Goal: Task Accomplishment & Management: Manage account settings

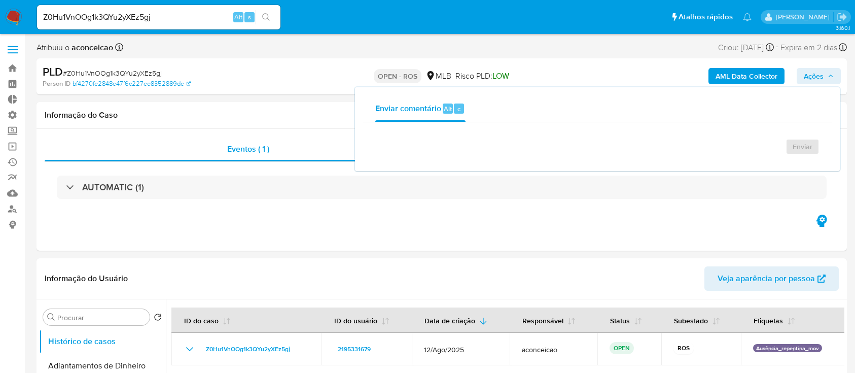
select select "10"
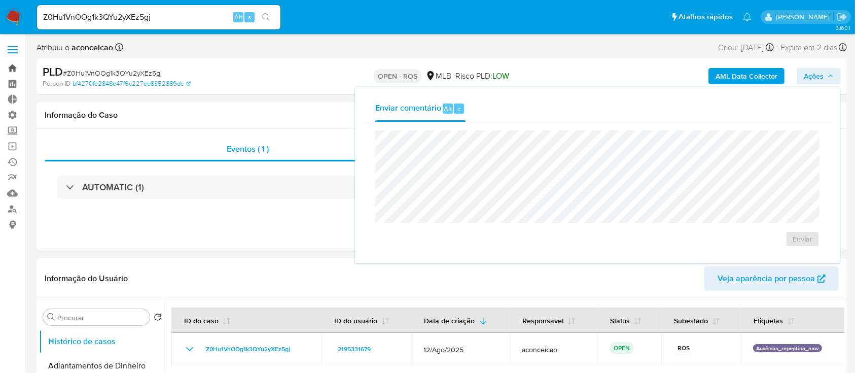
click at [11, 72] on link "Bandeja" at bounding box center [60, 68] width 121 height 16
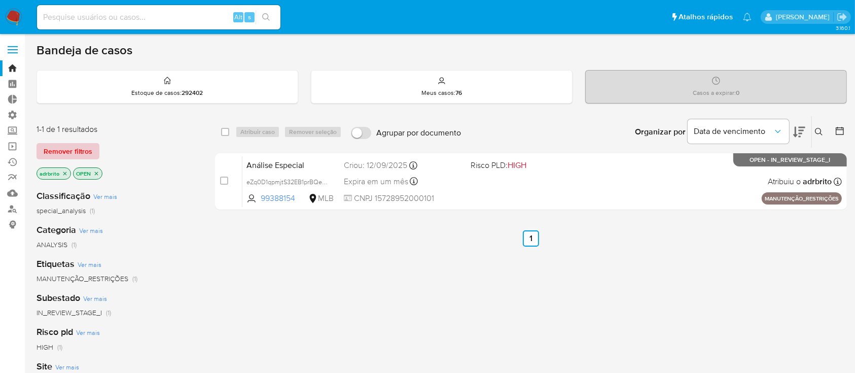
click at [63, 153] on span "Remover filtros" at bounding box center [68, 151] width 49 height 14
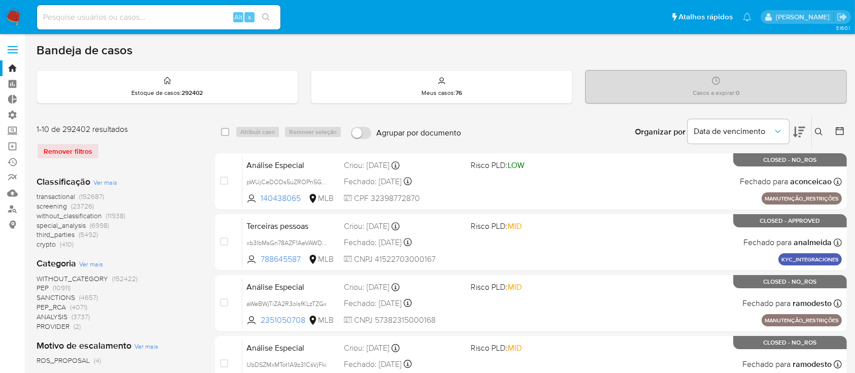
click at [839, 126] on icon at bounding box center [840, 131] width 10 height 10
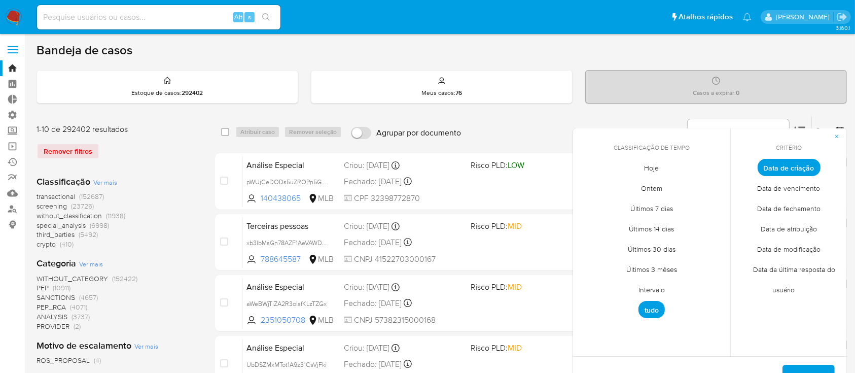
click at [653, 291] on span "Intervalo" at bounding box center [652, 289] width 48 height 21
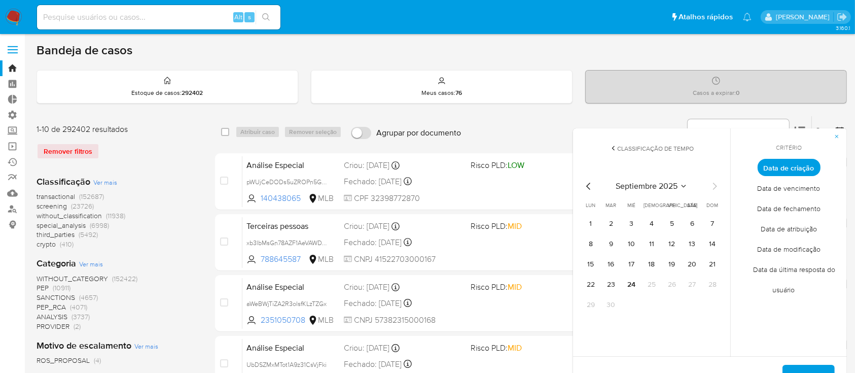
click at [586, 179] on div "septiembre 2025 septiembre 2025 lun lunes mar martes mié miércoles jue jueves v…" at bounding box center [651, 245] width 162 height 160
click at [587, 188] on icon "Mes anterior" at bounding box center [589, 186] width 12 height 12
click at [668, 226] on button "1" at bounding box center [672, 223] width 16 height 16
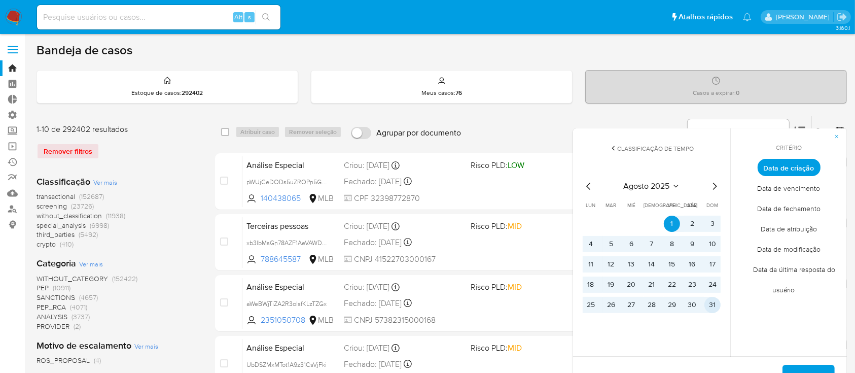
click at [713, 304] on button "31" at bounding box center [712, 305] width 16 height 16
click at [797, 367] on span "Aplicar" at bounding box center [809, 377] width 26 height 22
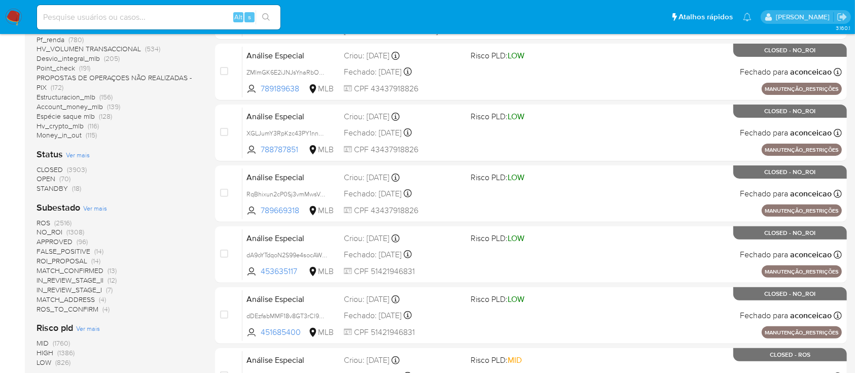
scroll to position [293, 0]
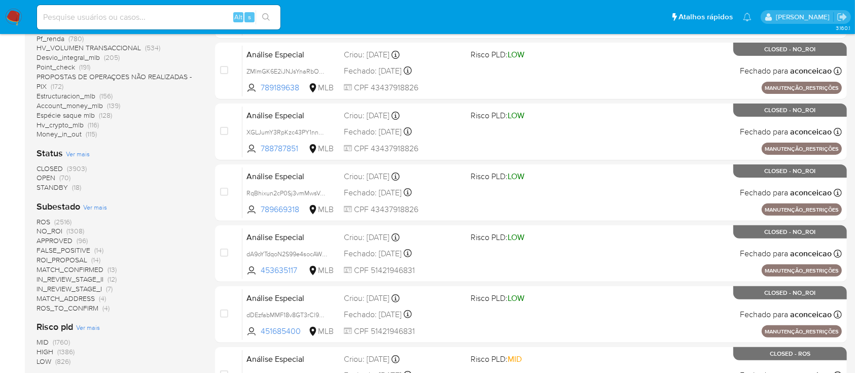
click at [46, 178] on span "OPEN" at bounding box center [46, 177] width 19 height 10
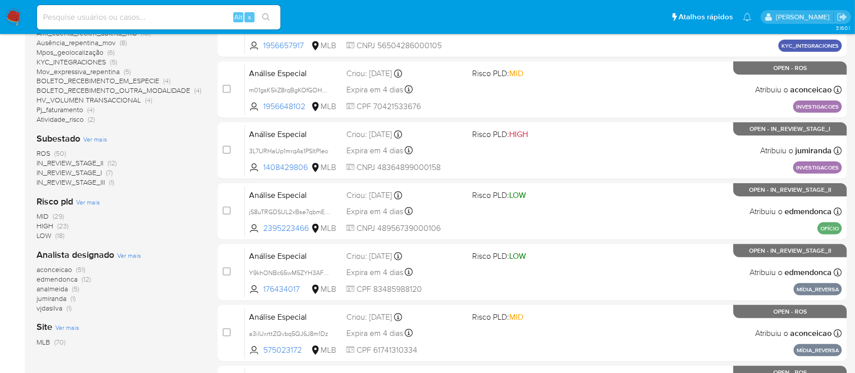
scroll to position [272, 0]
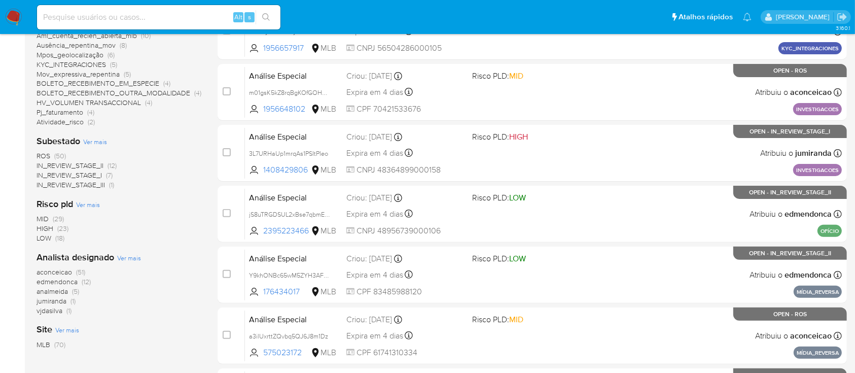
click at [88, 174] on span "IN_REVIEW_STAGE_I" at bounding box center [69, 175] width 65 height 10
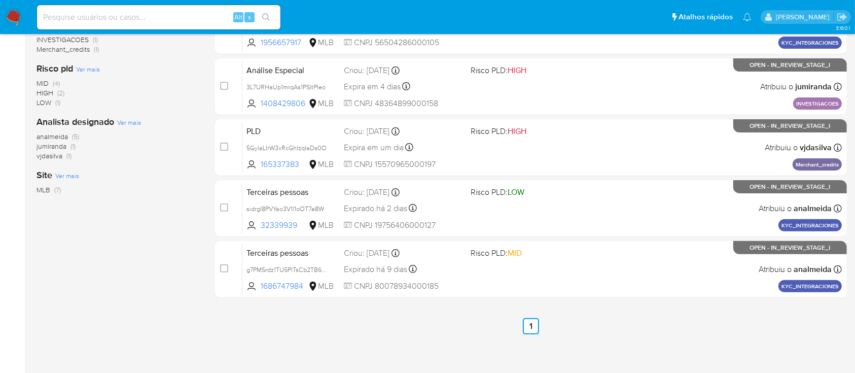
scroll to position [281, 0]
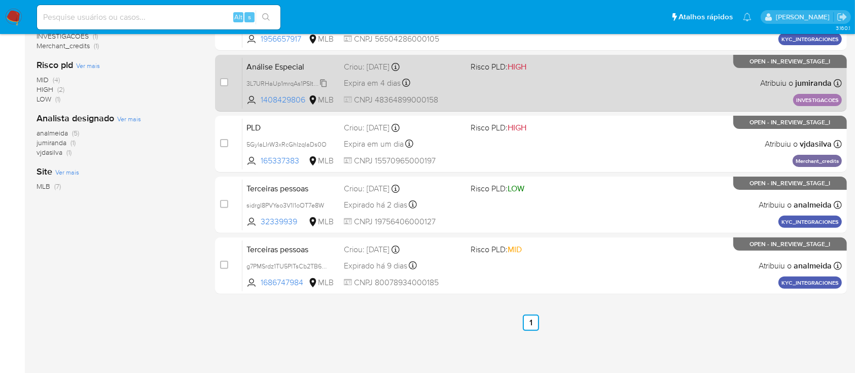
click at [320, 83] on span "3L7URHaUp1mrqAs1PSItPIeo" at bounding box center [285, 82] width 79 height 11
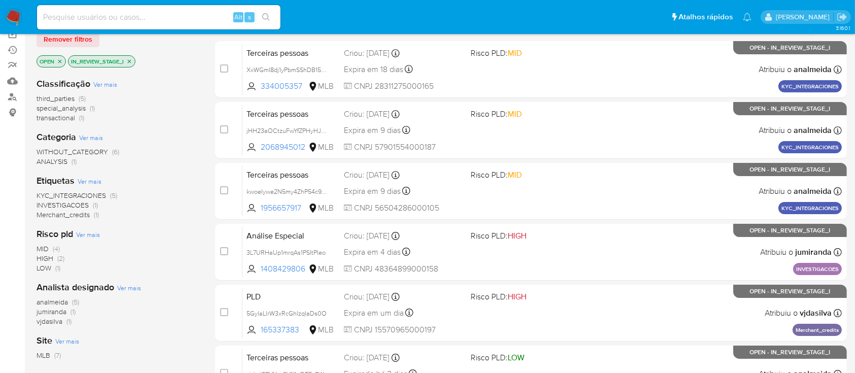
scroll to position [103, 0]
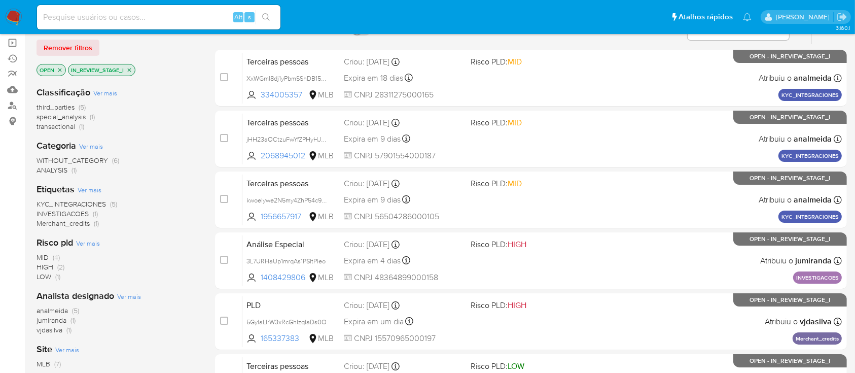
click at [131, 69] on icon "close-filter" at bounding box center [129, 70] width 6 height 6
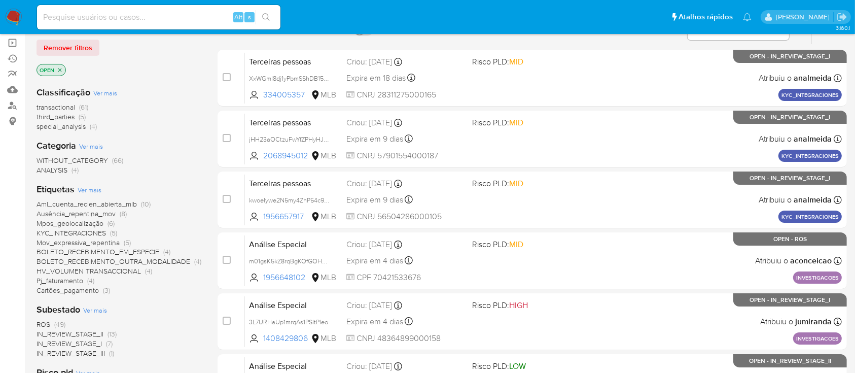
click at [100, 334] on span "IN_REVIEW_STAGE_II" at bounding box center [70, 334] width 67 height 10
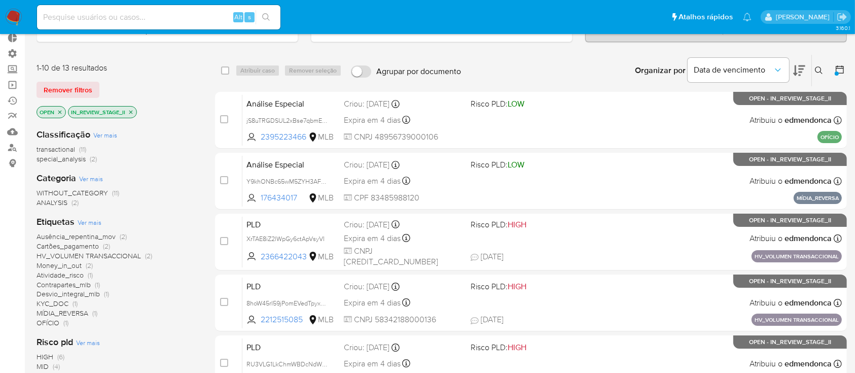
scroll to position [59, 0]
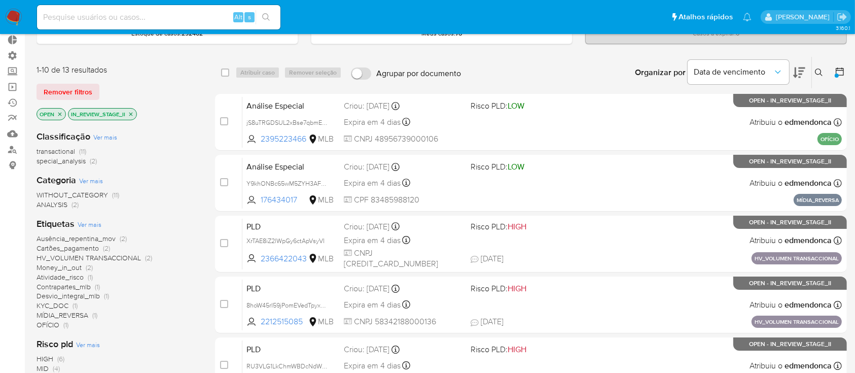
click at [131, 113] on icon "close-filter" at bounding box center [131, 114] width 4 height 4
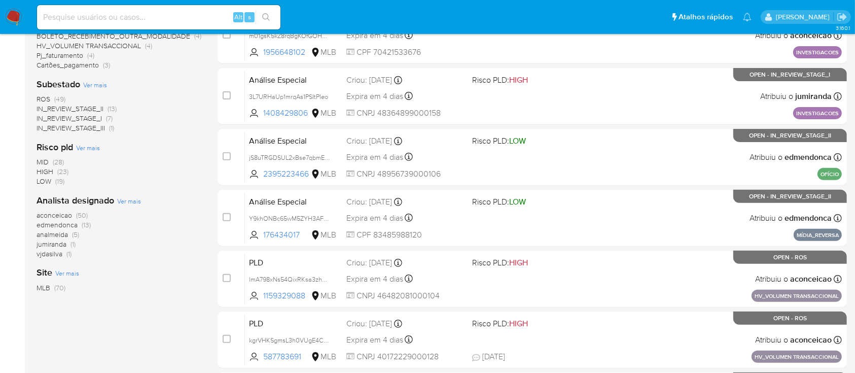
scroll to position [328, 0]
click at [89, 128] on span "IN_REVIEW_STAGE_III" at bounding box center [71, 128] width 68 height 10
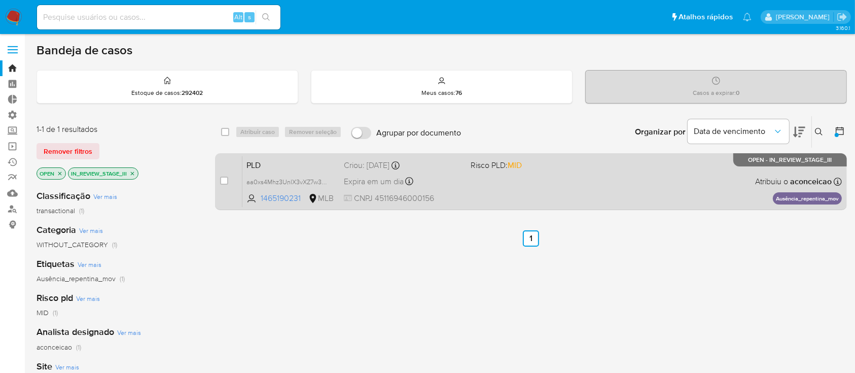
click at [382, 185] on span "Expira em um dia" at bounding box center [374, 181] width 60 height 11
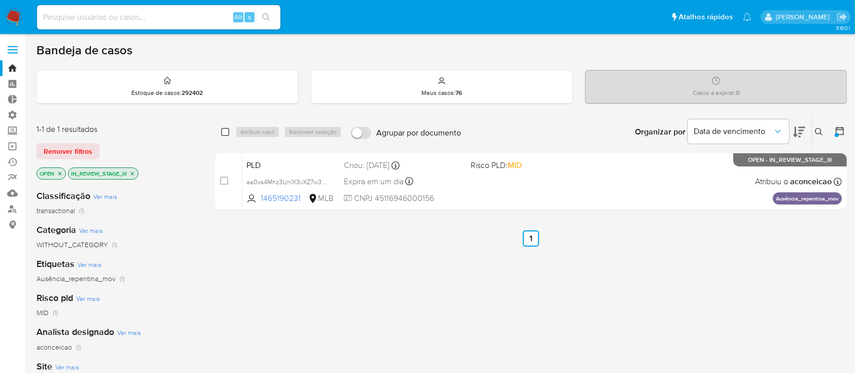
click at [223, 131] on input "checkbox" at bounding box center [225, 132] width 8 height 8
checkbox input "true"
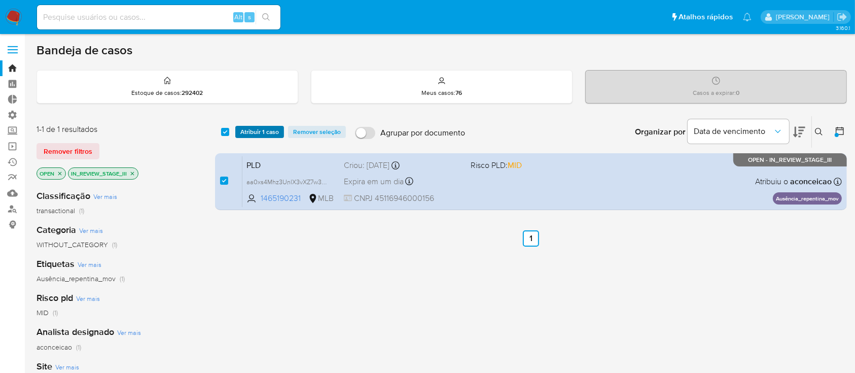
click at [244, 132] on span "Atribuir 1 caso" at bounding box center [259, 132] width 39 height 10
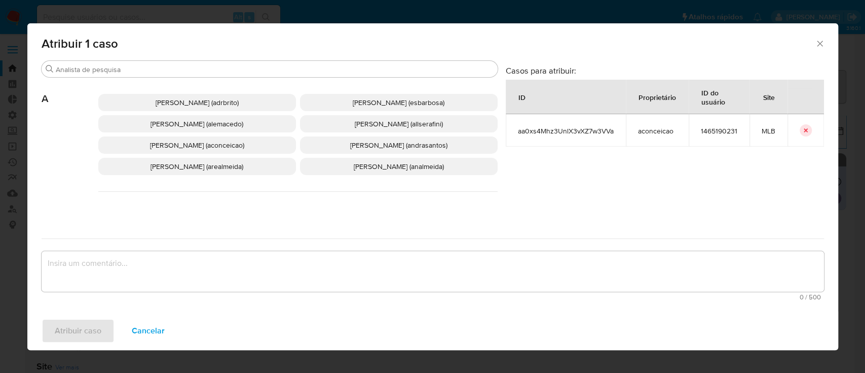
click at [205, 108] on p "Adriano Azeredo Brito (adrbrito)" at bounding box center [197, 102] width 198 height 17
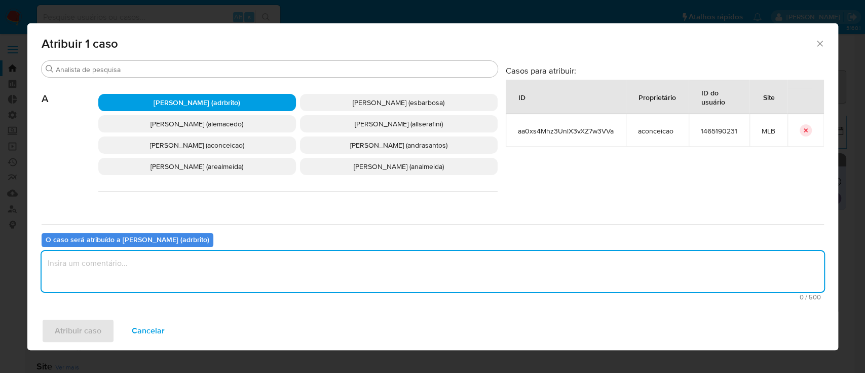
click at [163, 272] on textarea "assign-modal" at bounding box center [433, 271] width 783 height 41
type textarea "ok"
click at [96, 333] on span "Atribuir caso" at bounding box center [78, 330] width 47 height 22
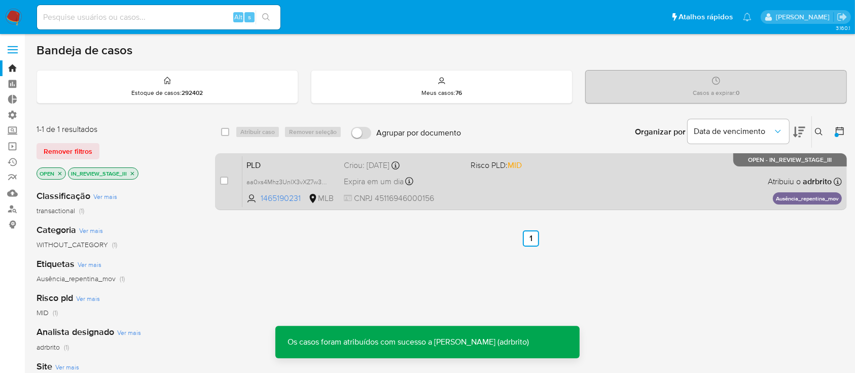
click at [385, 179] on span "Expira em um dia" at bounding box center [374, 181] width 60 height 11
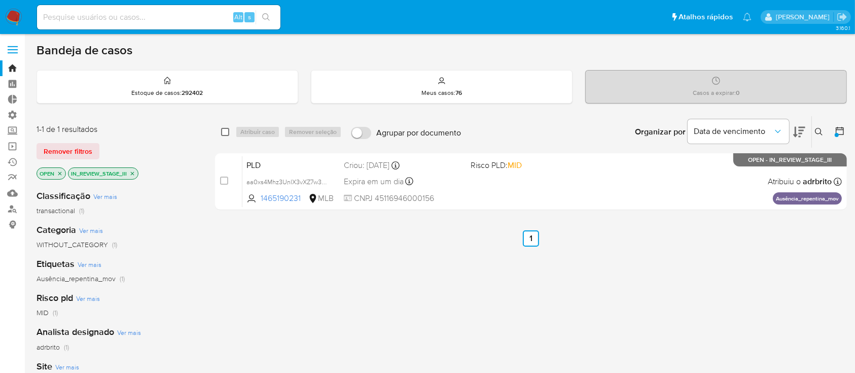
click at [225, 128] on input "checkbox" at bounding box center [225, 132] width 8 height 8
checkbox input "true"
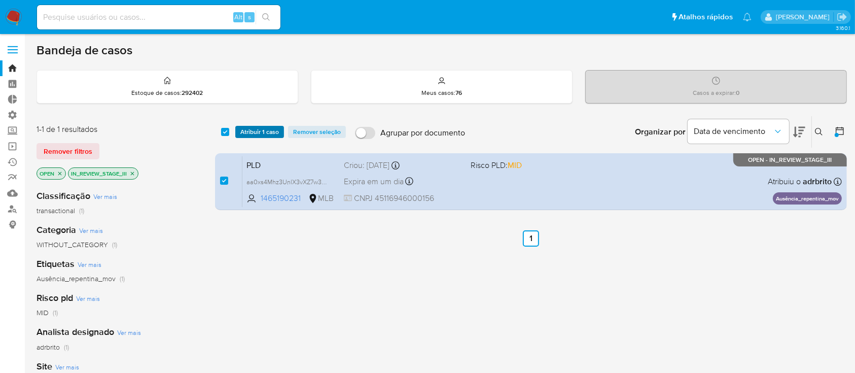
click at [256, 133] on span "Atribuir 1 caso" at bounding box center [259, 132] width 39 height 10
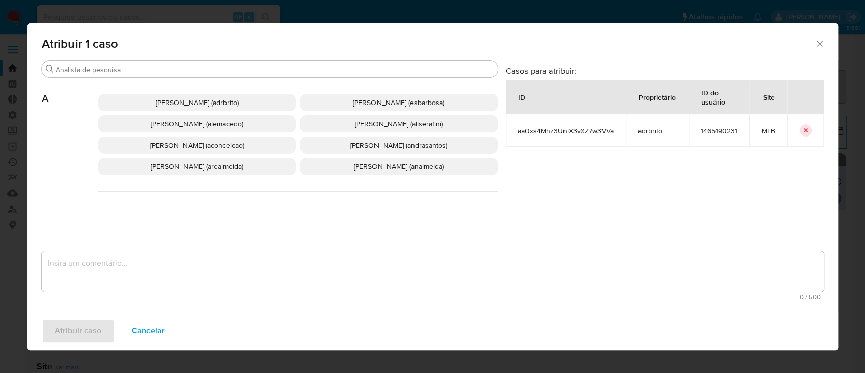
click at [192, 149] on span "Ana Cristina Da Conceicao (aconceicao)" at bounding box center [197, 145] width 94 height 10
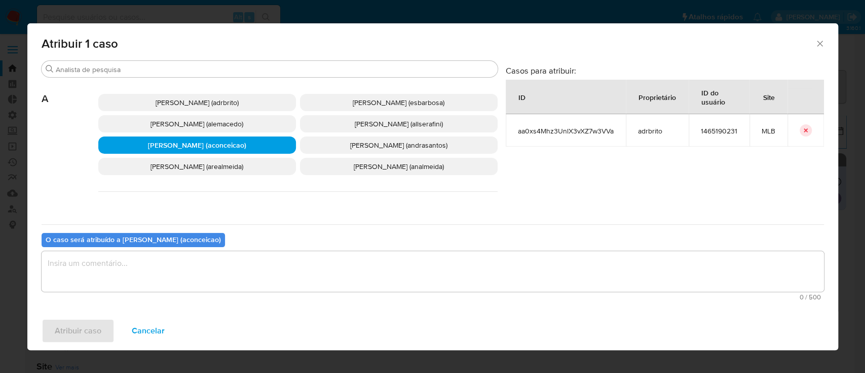
click at [130, 273] on textarea "assign-modal" at bounding box center [433, 271] width 783 height 41
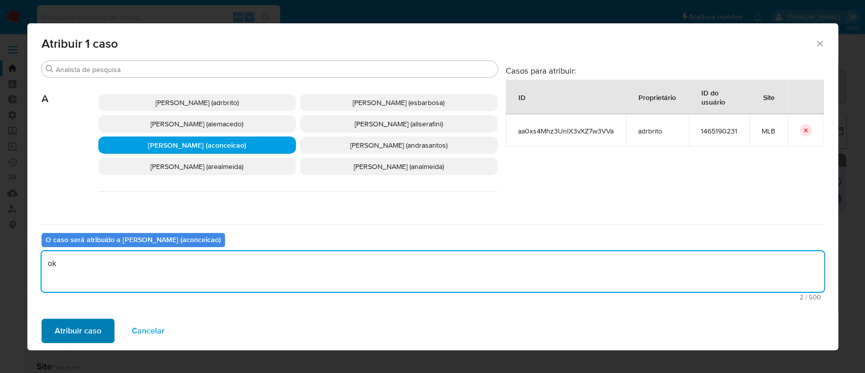
type textarea "ok"
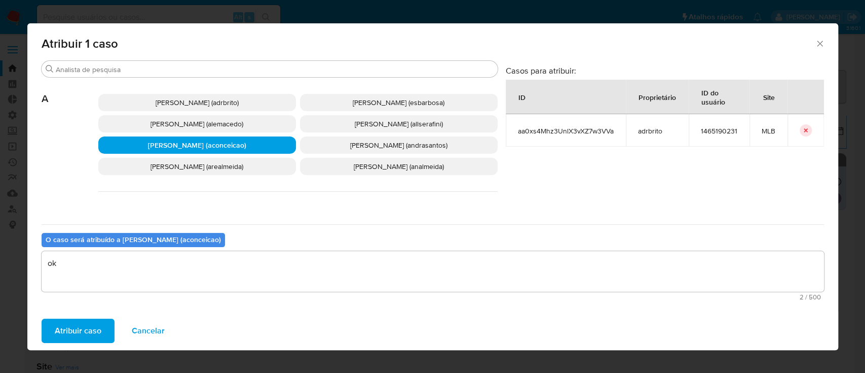
click at [88, 339] on span "Atribuir caso" at bounding box center [78, 330] width 47 height 22
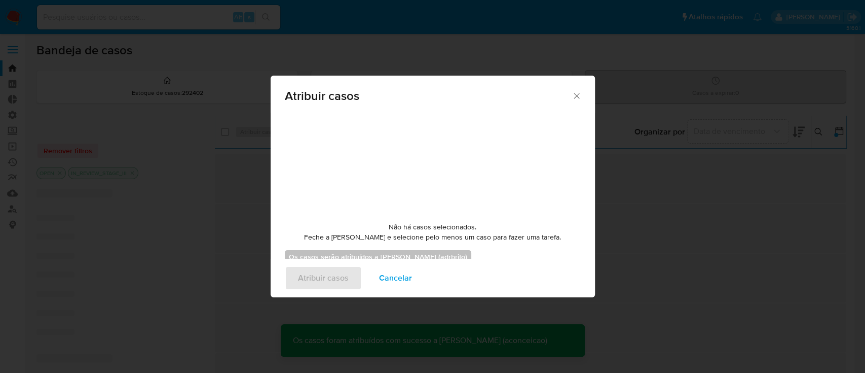
checkbox input "false"
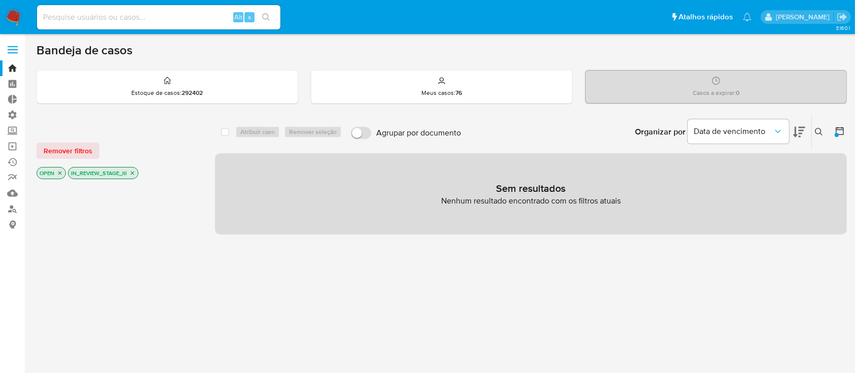
click at [134, 172] on icon "close-filter" at bounding box center [132, 173] width 6 height 6
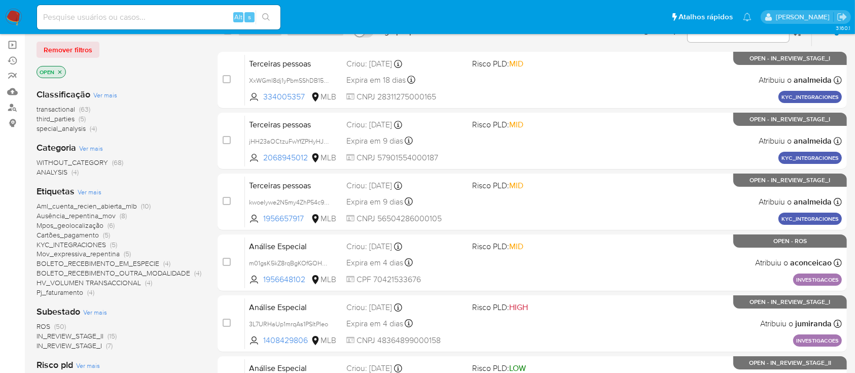
scroll to position [98, 0]
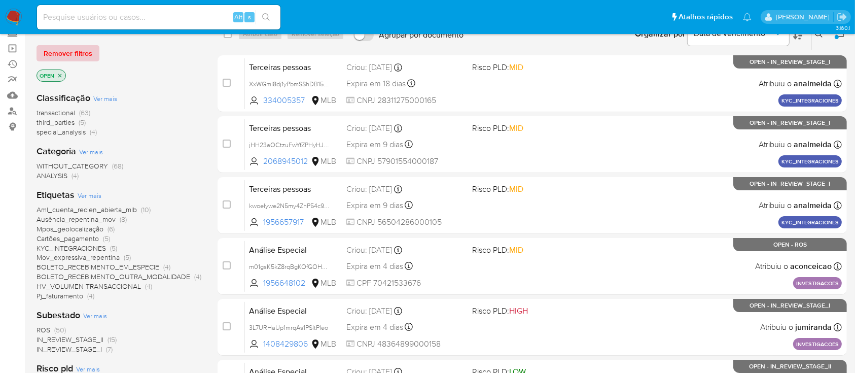
click at [82, 56] on span "Remover filtros" at bounding box center [68, 53] width 49 height 14
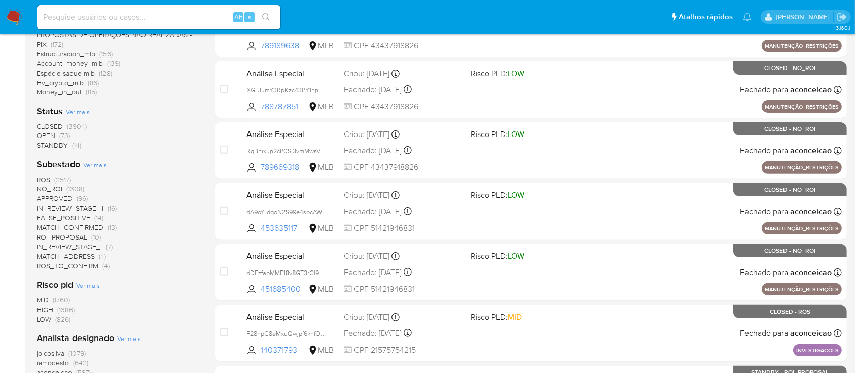
scroll to position [337, 0]
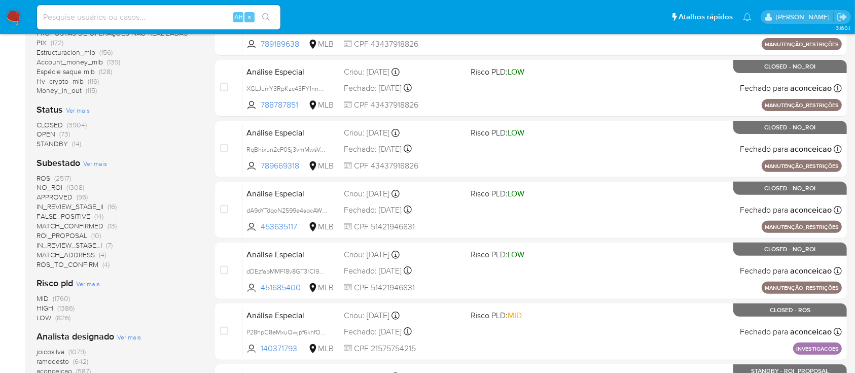
click at [55, 143] on span "STANDBY" at bounding box center [52, 143] width 31 height 10
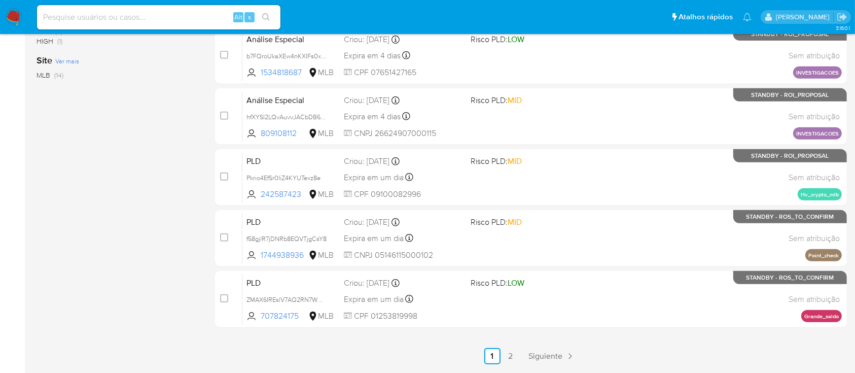
scroll to position [432, 0]
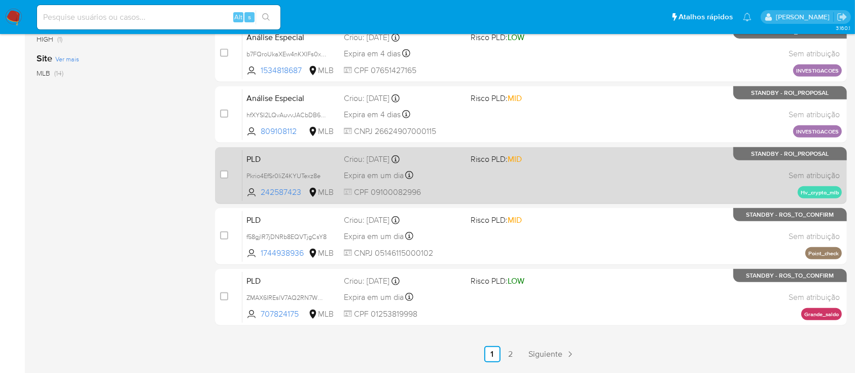
click at [521, 175] on span at bounding box center [530, 175] width 118 height 2
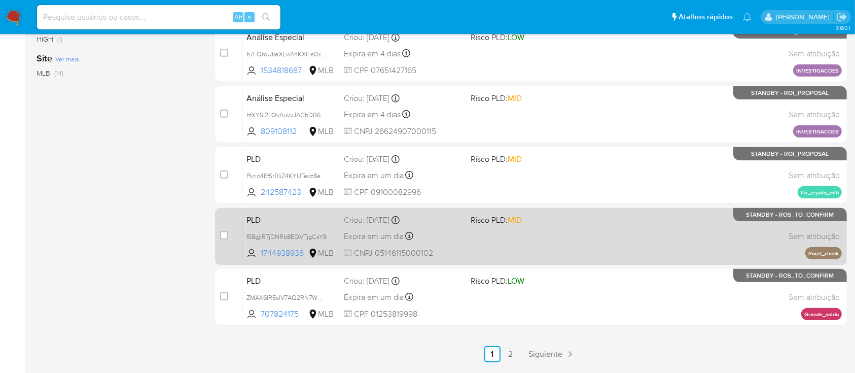
click at [382, 240] on span "Expira em um dia" at bounding box center [374, 236] width 60 height 11
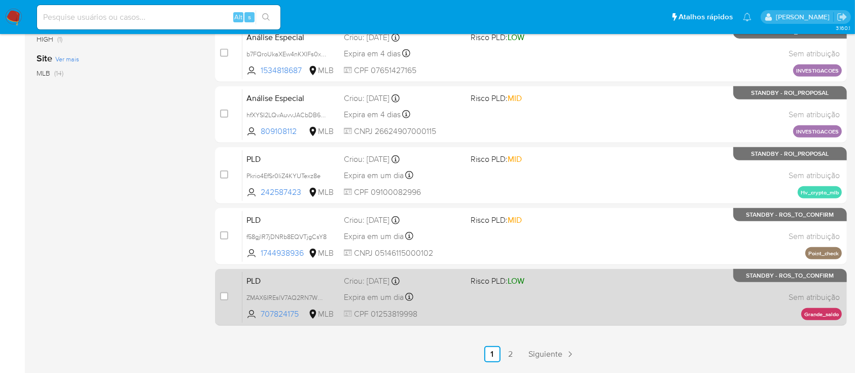
click at [382, 304] on div "PLD ZMAX6IREslV7AQ2RN7WMA8BW 707824175 MLB Risco PLD: LOW Criou: 12/08/2025 Cri…" at bounding box center [541, 296] width 599 height 51
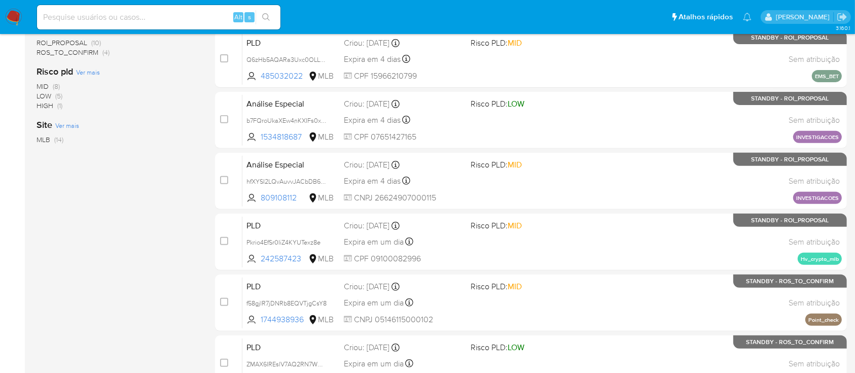
scroll to position [361, 0]
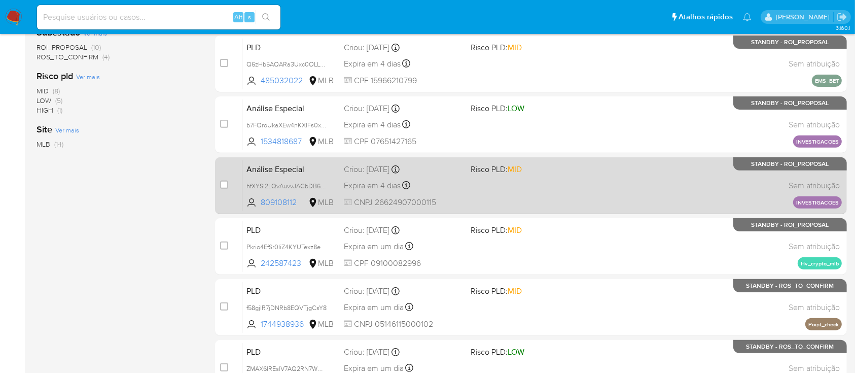
click at [387, 160] on div "Análise Especial hfXYSI2LQvAuvvJACbDB6zC7 809108112 MLB Risco PLD: MID Criou: 1…" at bounding box center [541, 185] width 599 height 51
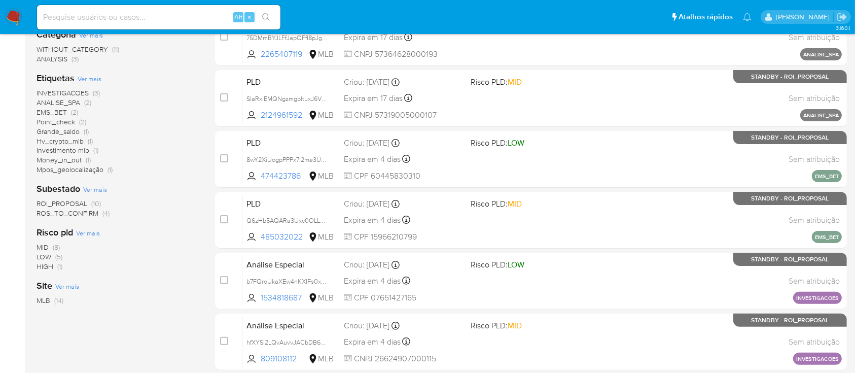
scroll to position [204, 0]
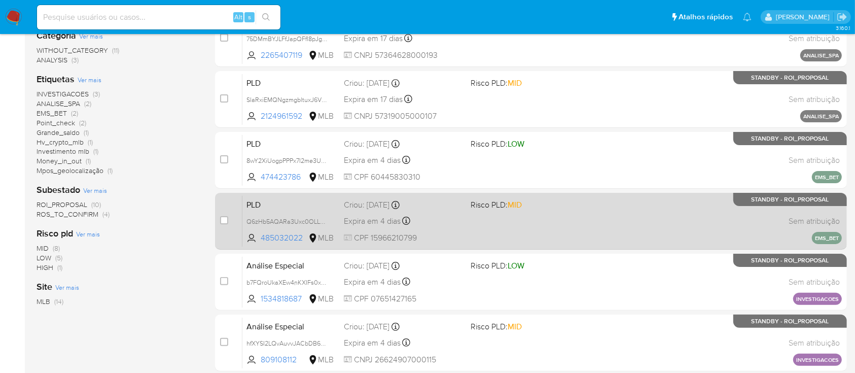
click at [385, 210] on div "PLD Q6zHb5AQARa3Uxc0OLLDHRYm 485032022 MLB Risco PLD: MID Criou: 14/08/2025 Cri…" at bounding box center [541, 220] width 599 height 51
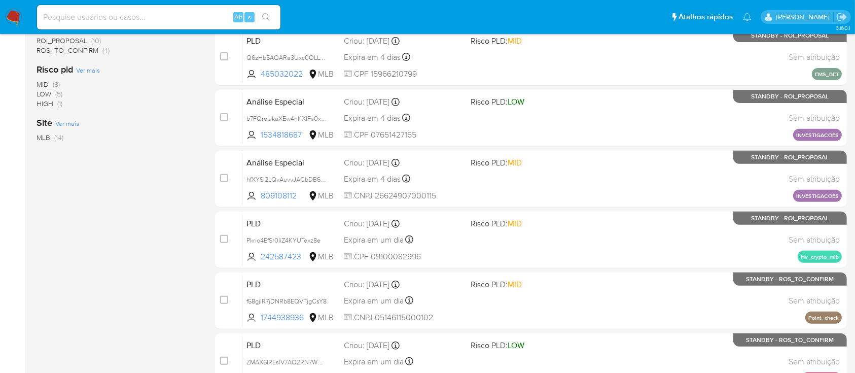
scroll to position [463, 0]
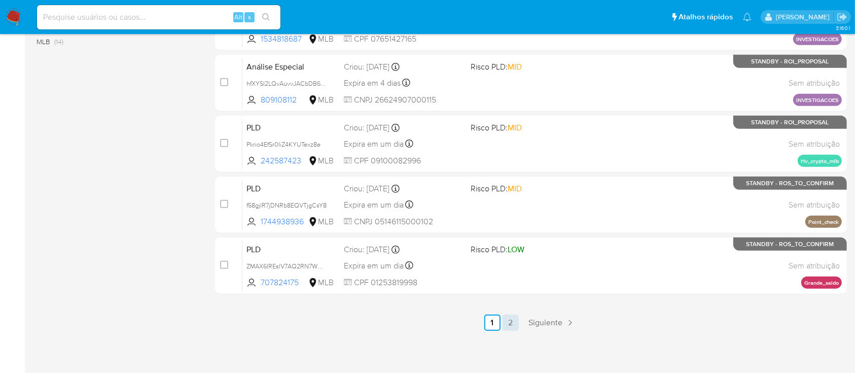
click at [512, 322] on link "2" at bounding box center [510, 322] width 16 height 16
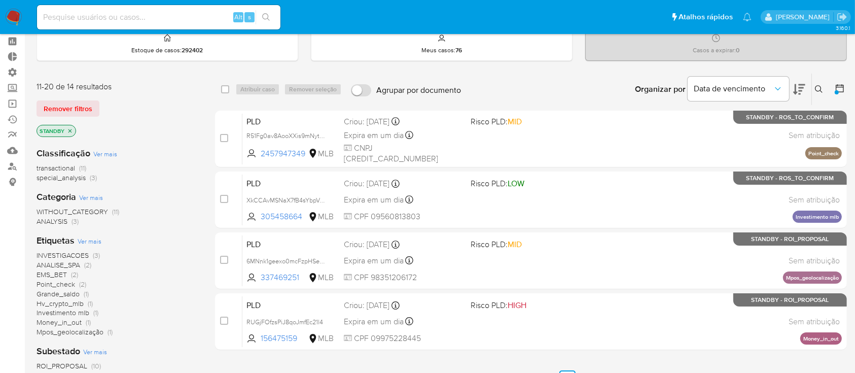
scroll to position [40, 0]
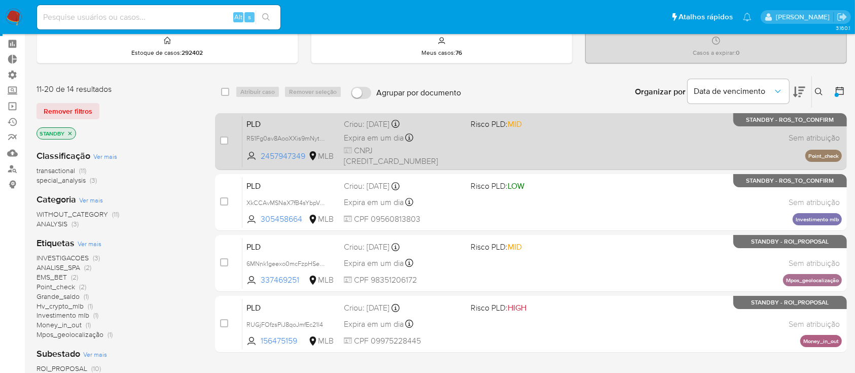
click at [385, 130] on div "PLD R51Fg0av8AooXXis9mNytDQ5 2457947349 MLB Risco PLD: MID Criou: 12/08/2025 Cr…" at bounding box center [541, 141] width 599 height 51
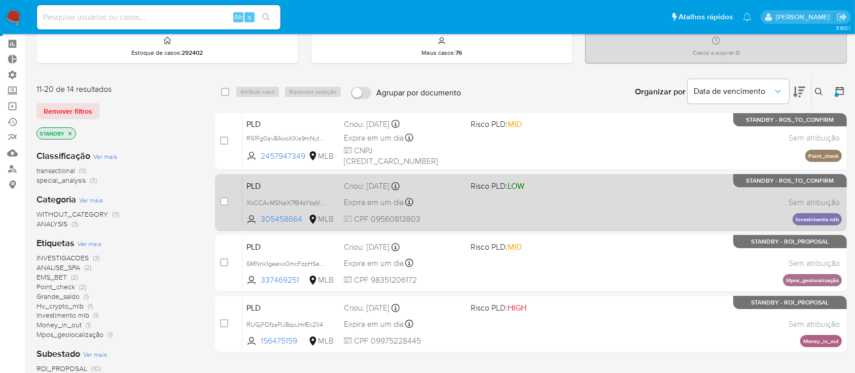
click at [375, 200] on span "Expira em um dia" at bounding box center [374, 202] width 60 height 11
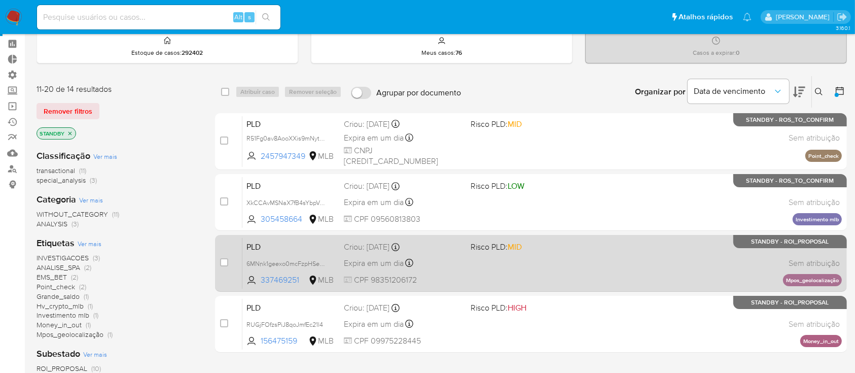
click at [384, 258] on span "Expira em um dia" at bounding box center [374, 263] width 60 height 11
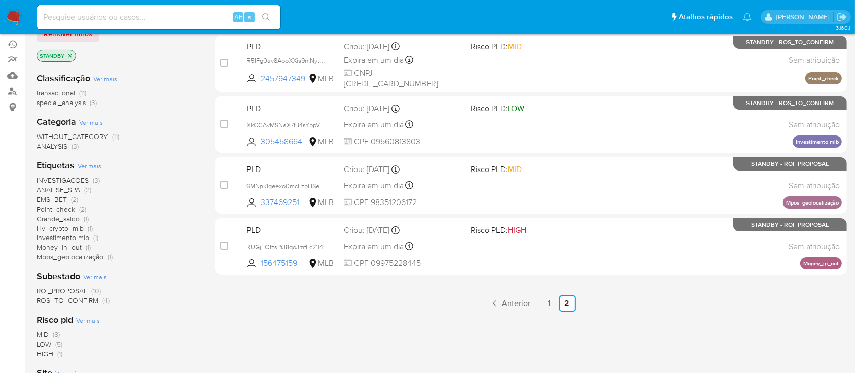
scroll to position [134, 0]
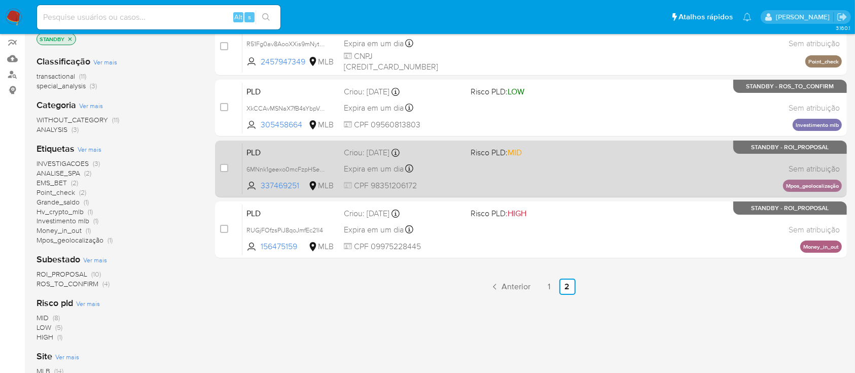
click at [384, 176] on div "PLD 6MNnk1geexo0mcFzpHSeq24n 337469251 MLB Risco PLD: MID Criou: 12/08/2025 Cri…" at bounding box center [541, 168] width 599 height 51
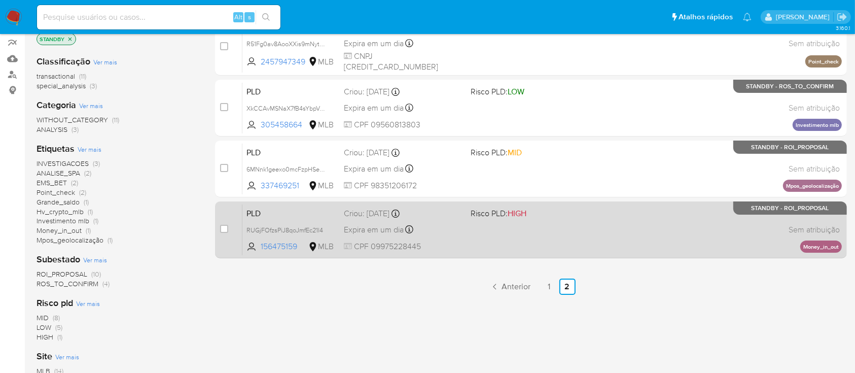
click at [376, 227] on span "Expira em um dia" at bounding box center [374, 229] width 60 height 11
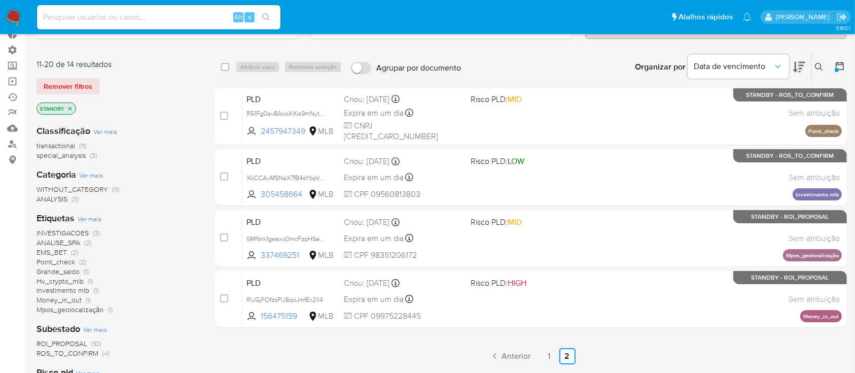
scroll to position [60, 0]
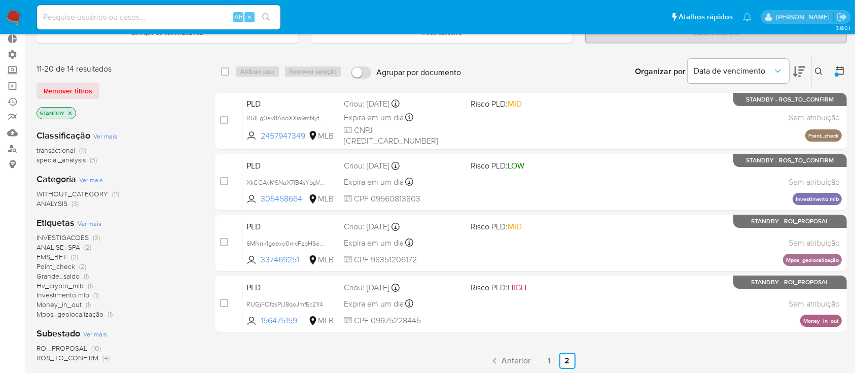
click at [144, 205] on div "WITHOUT_CATEGORY (11) ANALYSIS (3)" at bounding box center [118, 198] width 162 height 19
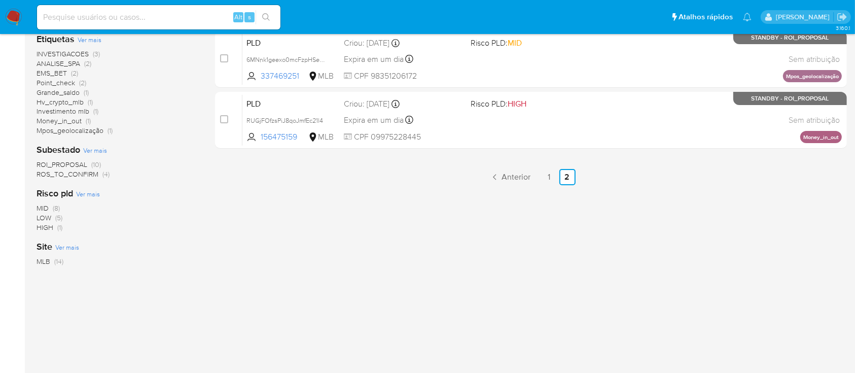
scroll to position [0, 0]
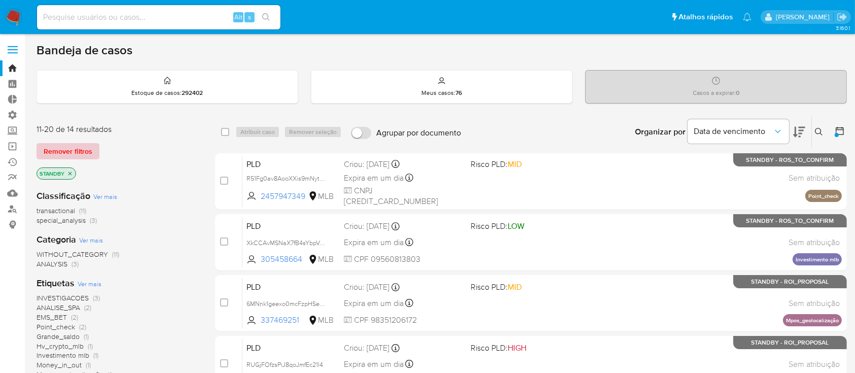
click at [81, 144] on span "Remover filtros" at bounding box center [68, 151] width 49 height 14
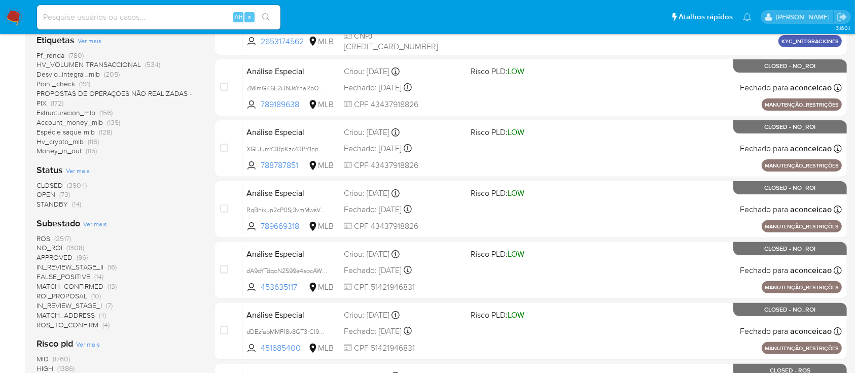
scroll to position [279, 0]
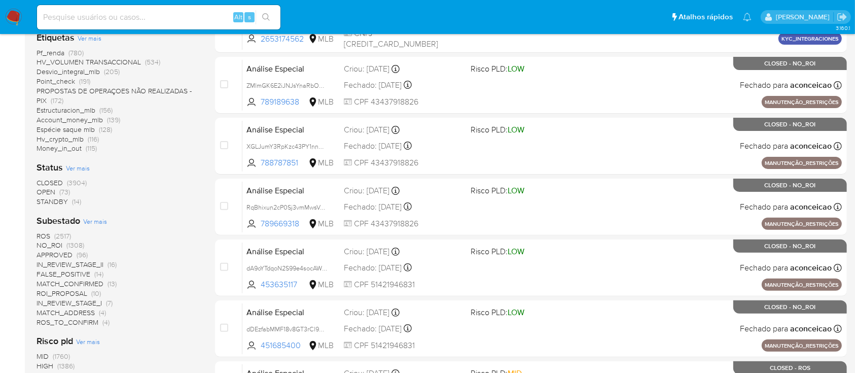
click at [58, 201] on span "STANDBY" at bounding box center [52, 201] width 31 height 10
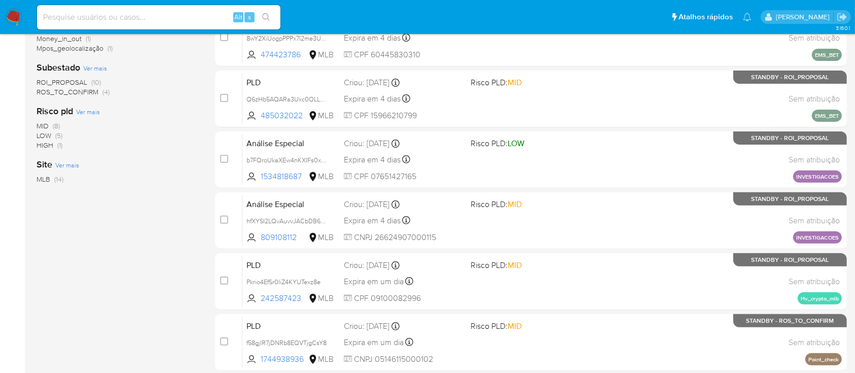
scroll to position [382, 0]
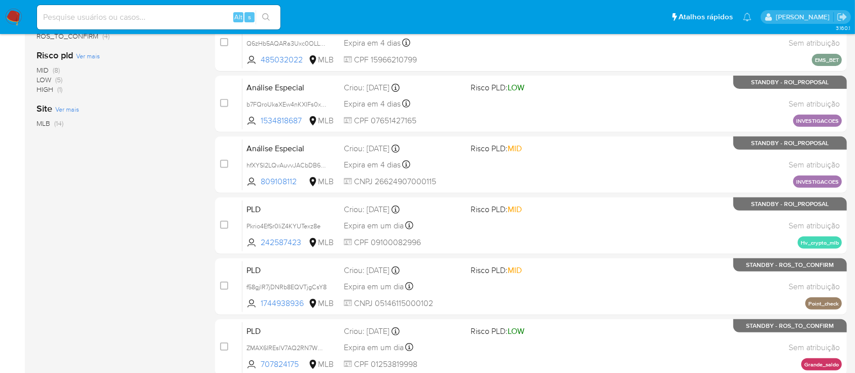
click at [166, 200] on div "1-10 de 14 resultados Remover filtros STANDBY Classificação Ver mais transactio…" at bounding box center [118, 73] width 162 height 678
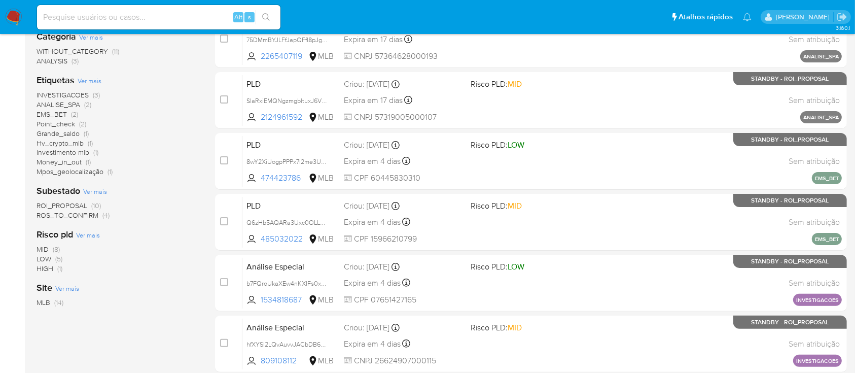
scroll to position [205, 0]
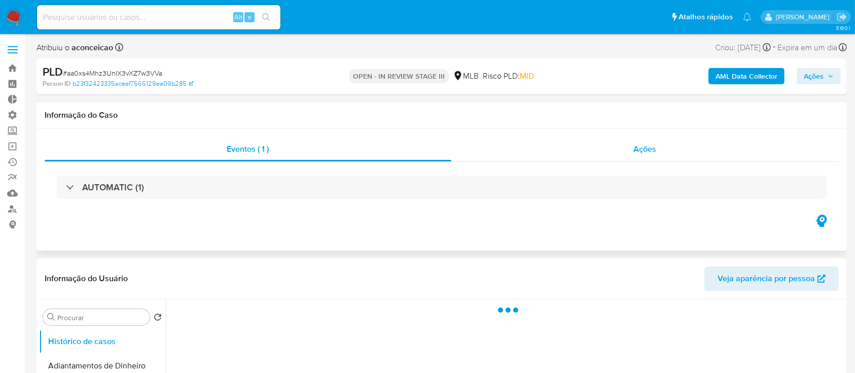
click at [655, 151] on span "Ações" at bounding box center [645, 149] width 23 height 12
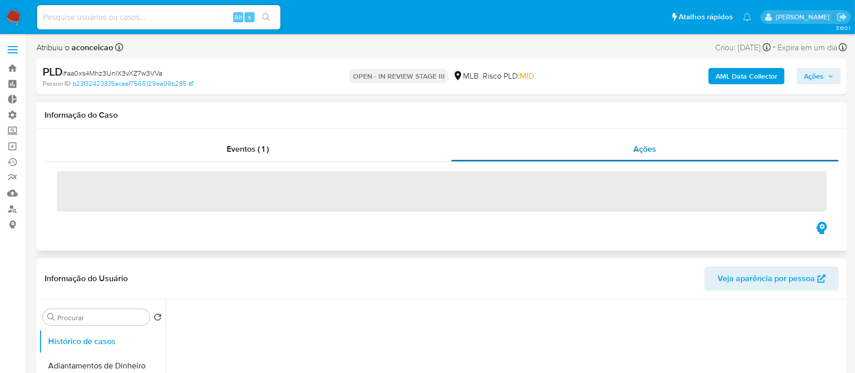
select select "10"
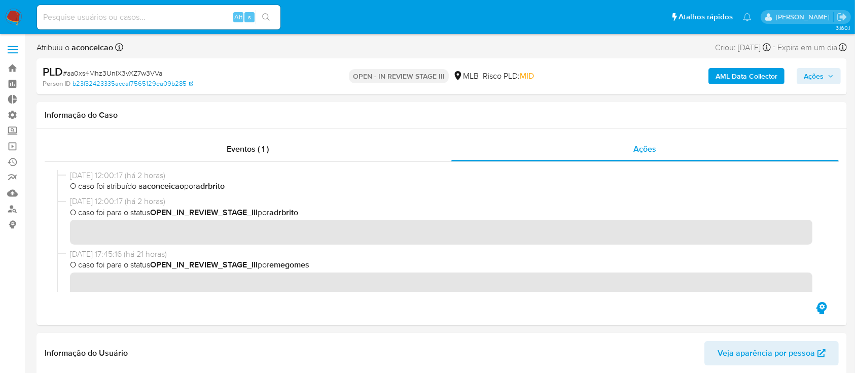
click at [125, 73] on span "# aa0xs4Mhz3UnlX3vXZ7w3VVa" at bounding box center [112, 73] width 99 height 10
copy span "aa0xs4Mhz3UnlX3vXZ7w3VVa"
drag, startPoint x: 812, startPoint y: 75, endPoint x: 333, endPoint y: 57, distance: 479.5
click at [333, 57] on div "Atribuiu o aconceicao Asignado el: 20/08/2025 16:38:31 Criou: 12/08/2025 Criou:…" at bounding box center [442, 50] width 810 height 18
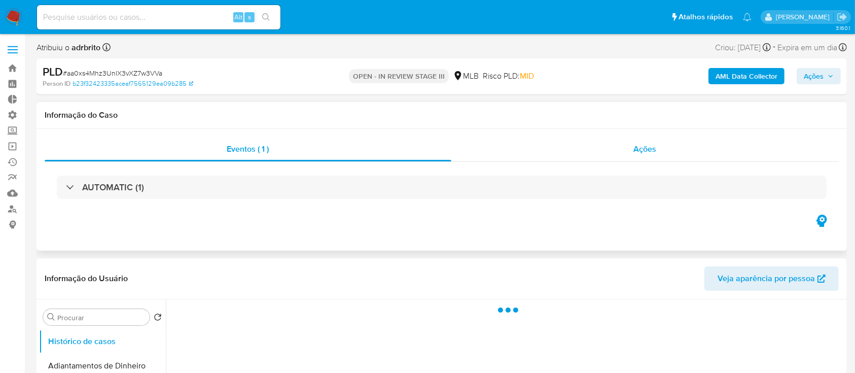
click at [655, 145] on span "Ações" at bounding box center [645, 149] width 23 height 12
select select "10"
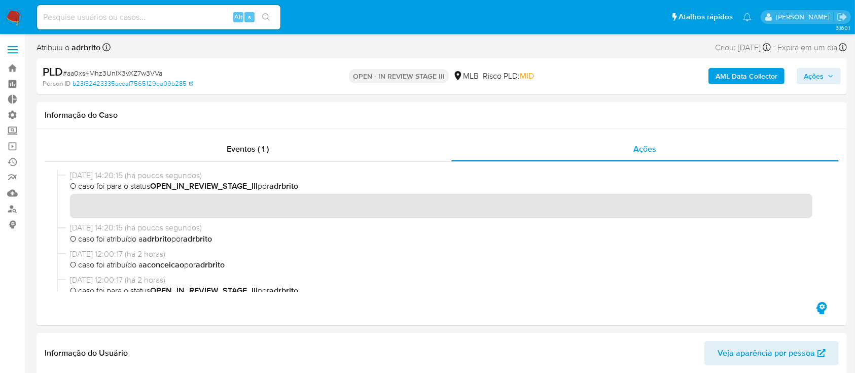
click at [817, 73] on span "Ações" at bounding box center [814, 76] width 20 height 16
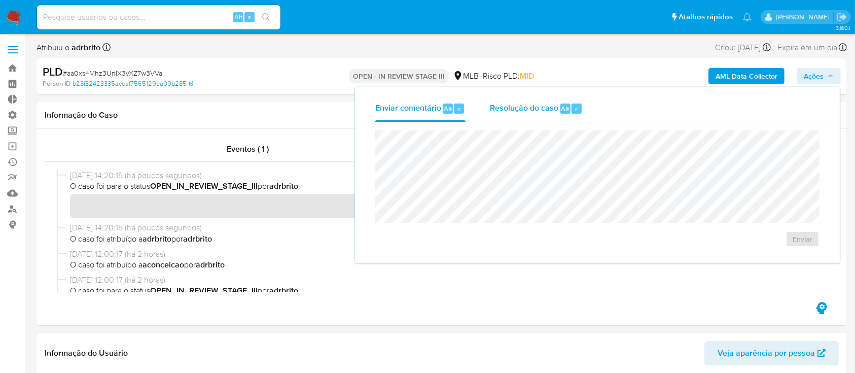
click at [543, 109] on span "Resolução do caso" at bounding box center [524, 108] width 68 height 12
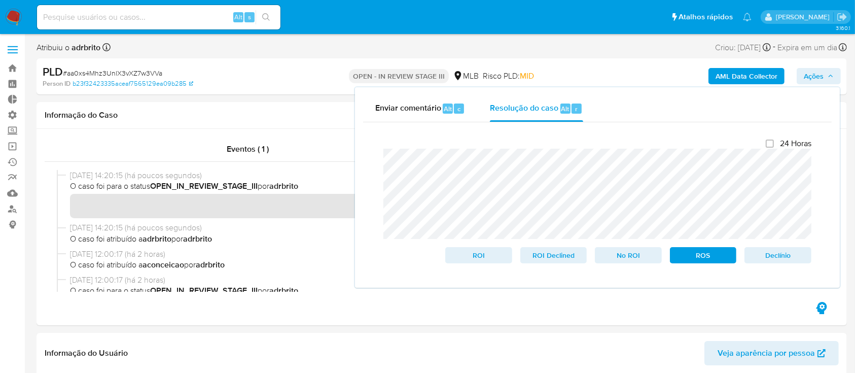
click at [137, 71] on span "# aa0xs4Mhz3UnlX3vXZ7w3VVa" at bounding box center [112, 73] width 99 height 10
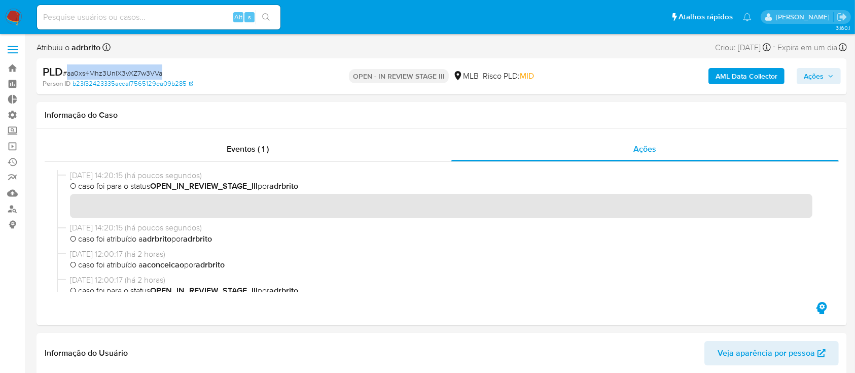
click at [137, 71] on span "# aa0xs4Mhz3UnlX3vXZ7w3VVa" at bounding box center [112, 73] width 99 height 10
copy span "aa0xs4Mhz3UnlX3vXZ7w3VVa"
click at [820, 74] on span "Ações" at bounding box center [814, 76] width 20 height 16
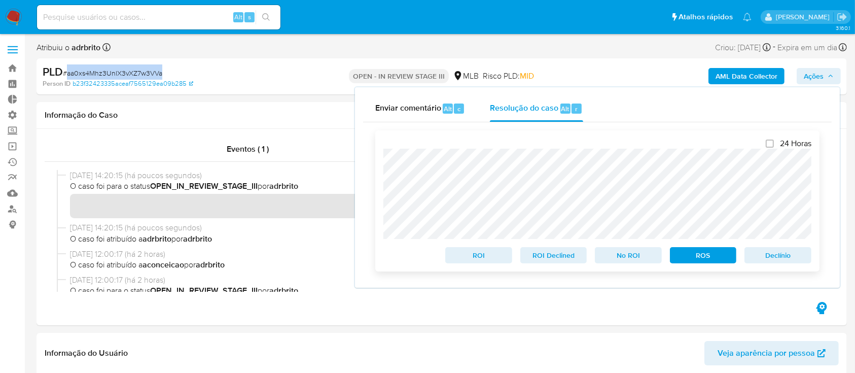
click at [695, 255] on span "ROS" at bounding box center [703, 255] width 53 height 14
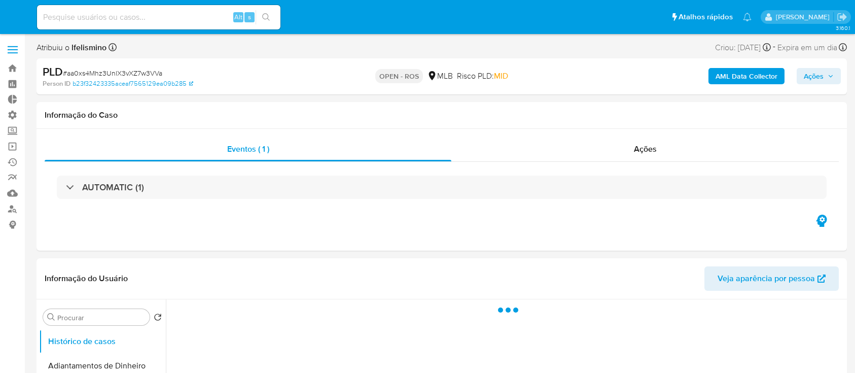
select select "10"
click at [646, 147] on span "Ações" at bounding box center [645, 149] width 23 height 12
select select "10"
click at [644, 147] on span "Ações" at bounding box center [645, 149] width 23 height 12
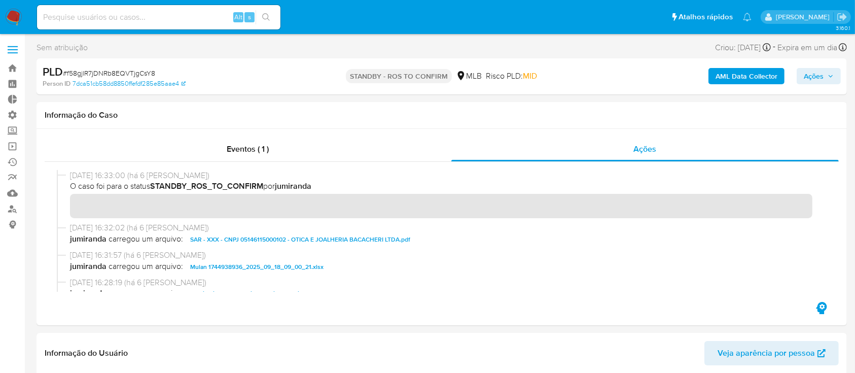
click at [134, 72] on span "# f58gjlR7jDNRb8EQVTjgCsY8" at bounding box center [109, 73] width 92 height 10
copy span "f58gjlR7jDNRb8EQVTjgCsY8"
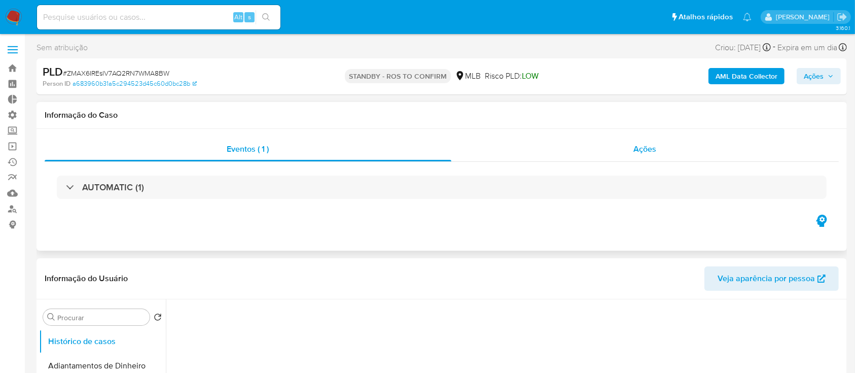
select select "10"
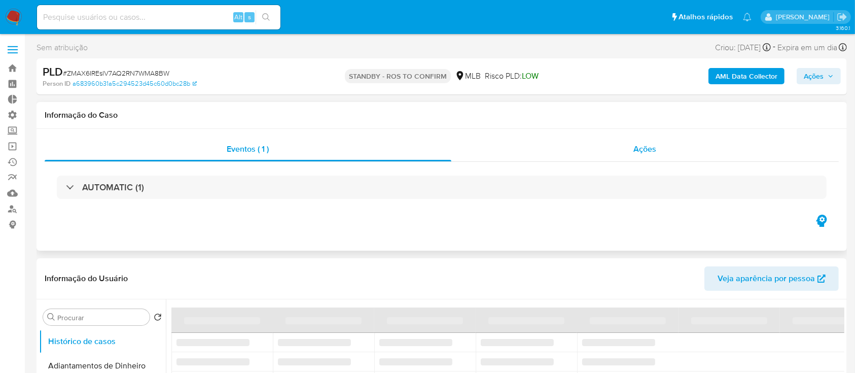
click at [654, 152] on span "Ações" at bounding box center [645, 149] width 23 height 12
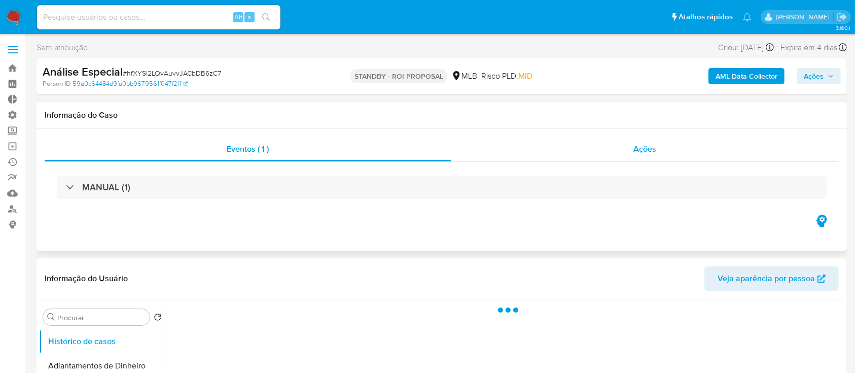
click at [656, 152] on span "Ações" at bounding box center [645, 149] width 23 height 12
select select "10"
click at [651, 151] on span "Ações" at bounding box center [645, 149] width 23 height 12
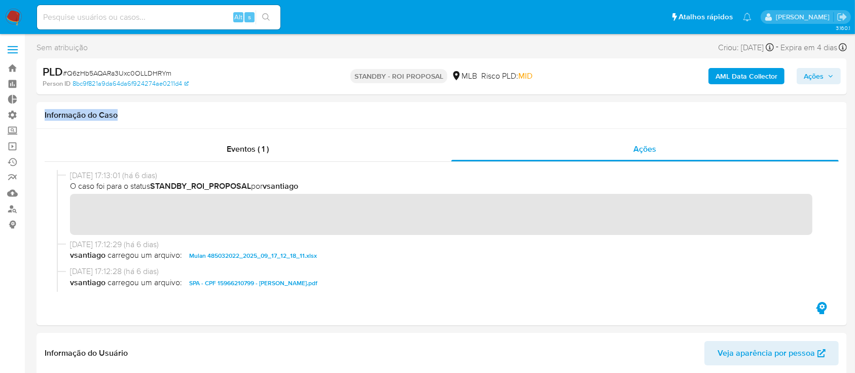
drag, startPoint x: 854, startPoint y: 66, endPoint x: 853, endPoint y: 95, distance: 28.4
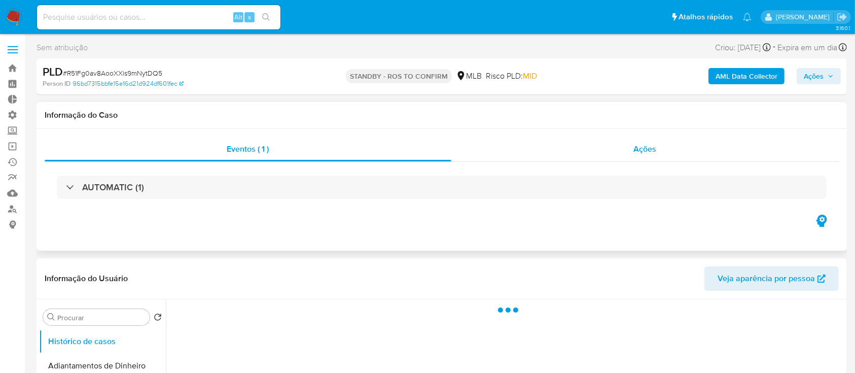
select select "10"
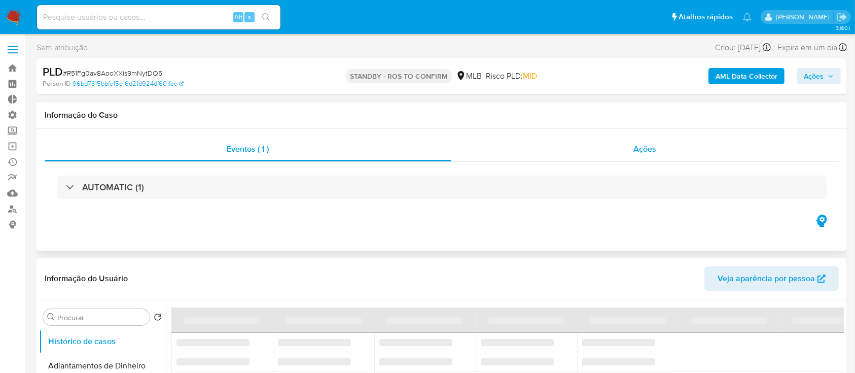
click at [645, 144] on span "Ações" at bounding box center [645, 149] width 23 height 12
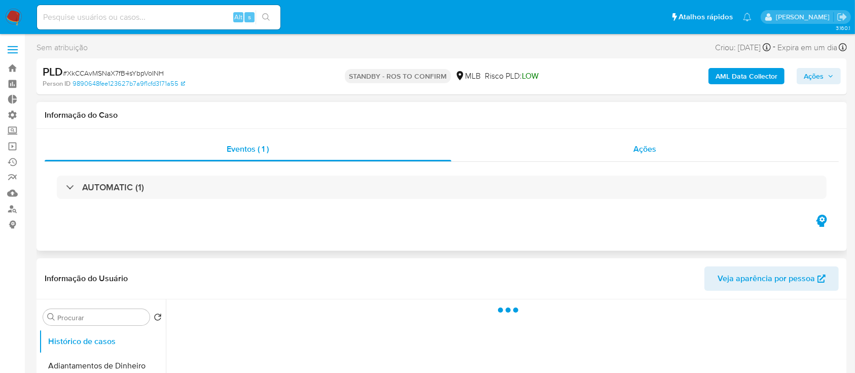
select select "10"
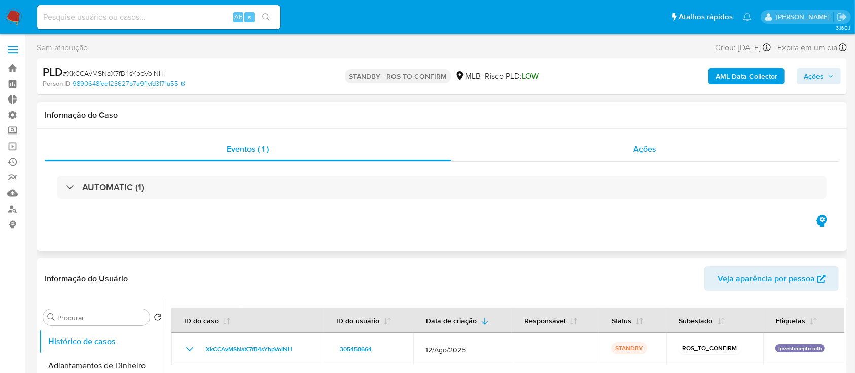
click at [651, 155] on div "Ações" at bounding box center [644, 149] width 387 height 24
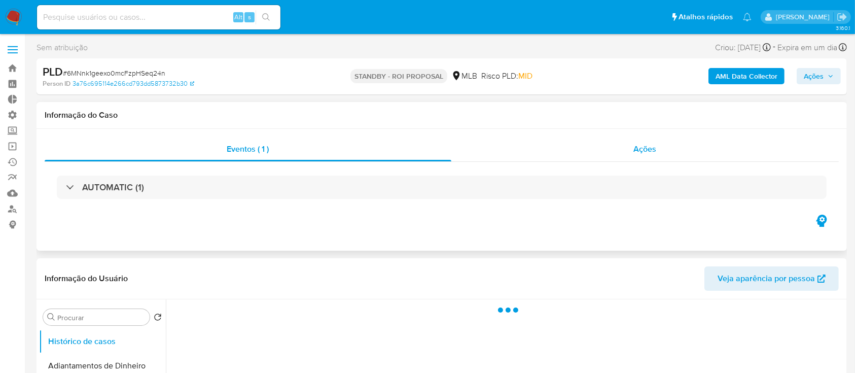
click at [647, 146] on span "Ações" at bounding box center [645, 149] width 23 height 12
select select "10"
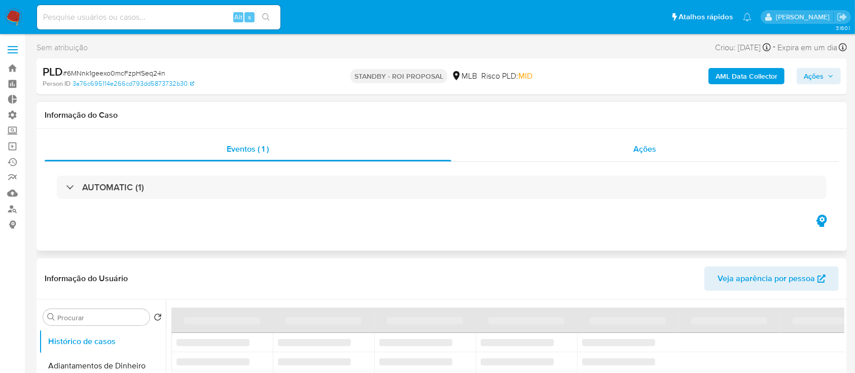
click at [650, 152] on span "Ações" at bounding box center [645, 149] width 23 height 12
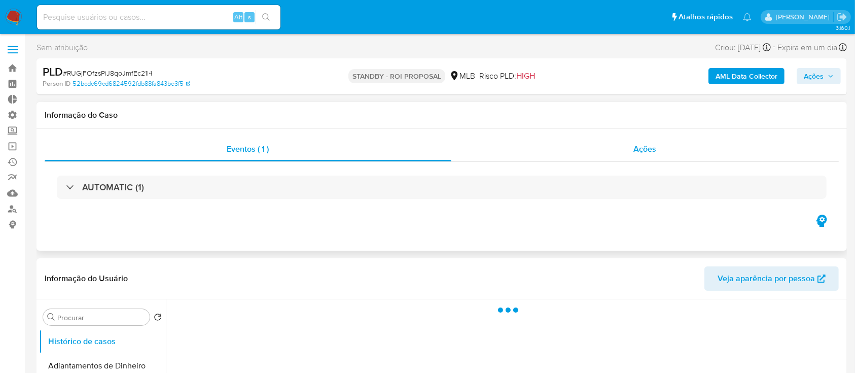
click at [647, 150] on span "Ações" at bounding box center [645, 149] width 23 height 12
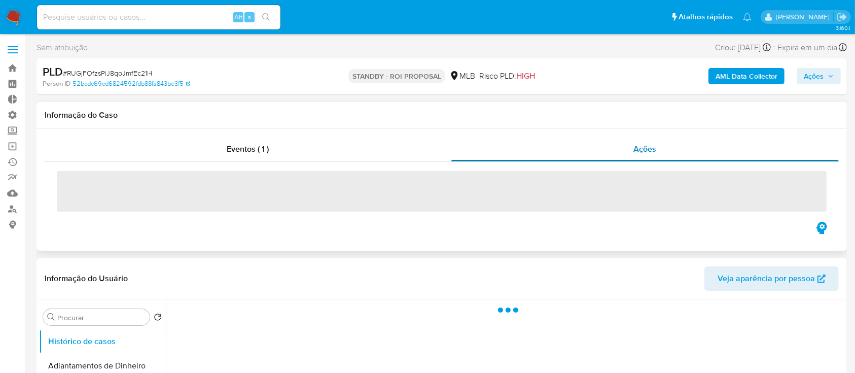
select select "10"
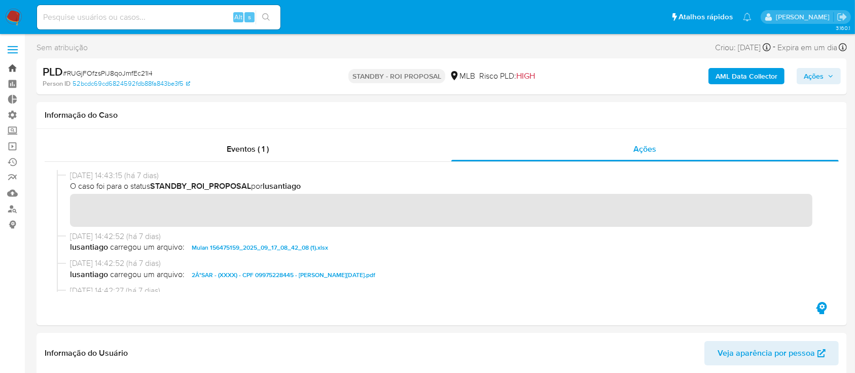
click at [13, 66] on link "Bandeja" at bounding box center [60, 68] width 121 height 16
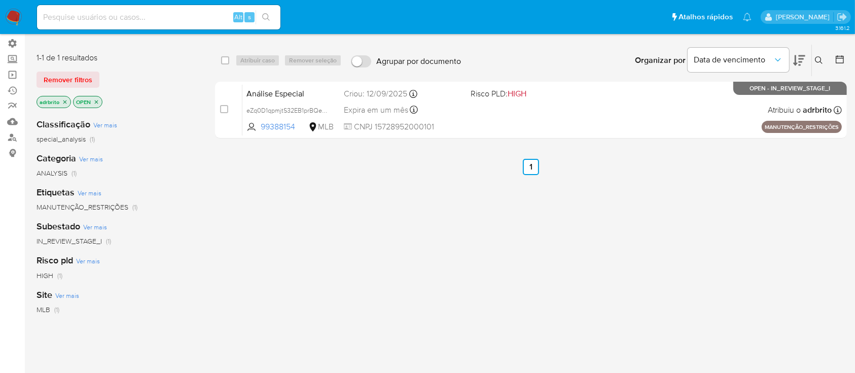
scroll to position [75, 0]
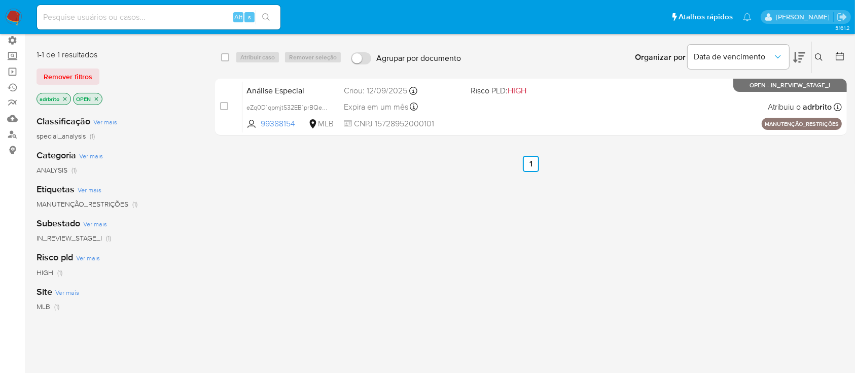
click at [65, 96] on icon "close-filter" at bounding box center [65, 99] width 6 height 6
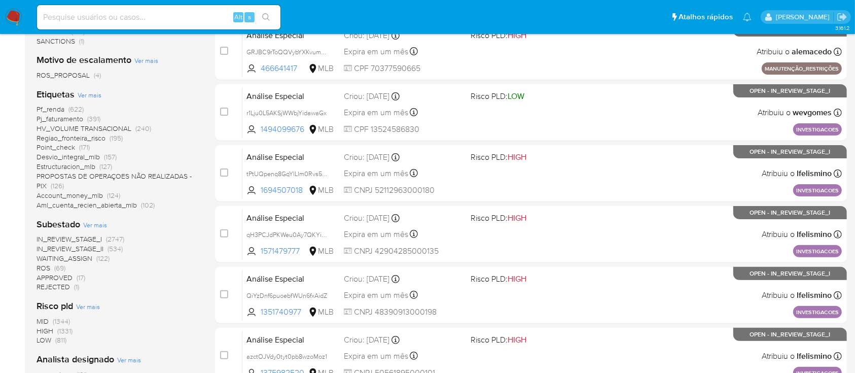
scroll to position [276, 0]
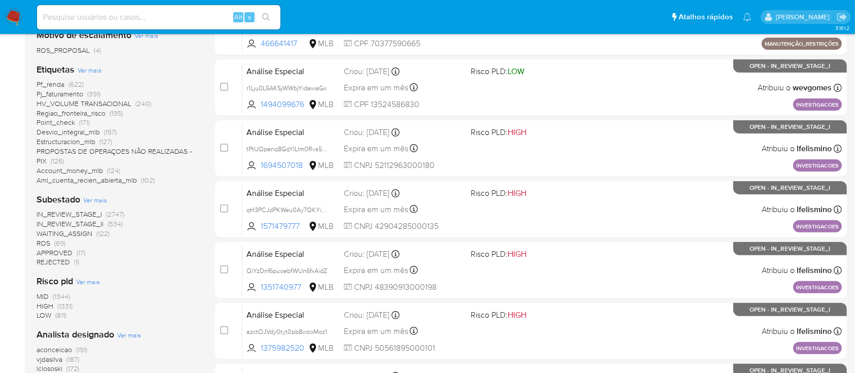
click at [42, 242] on span "ROS" at bounding box center [44, 243] width 14 height 10
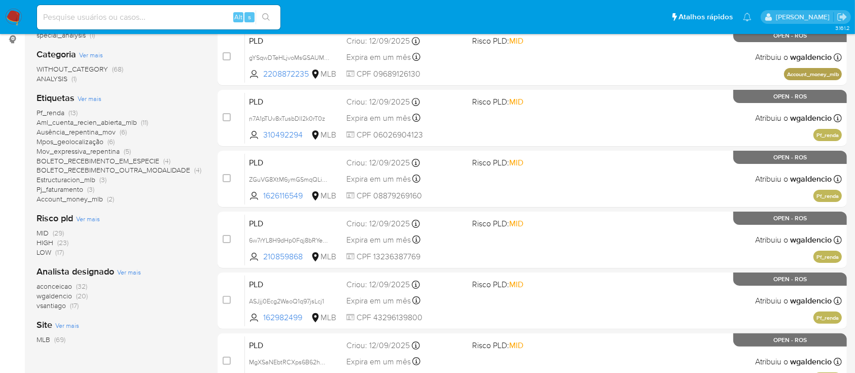
scroll to position [186, 0]
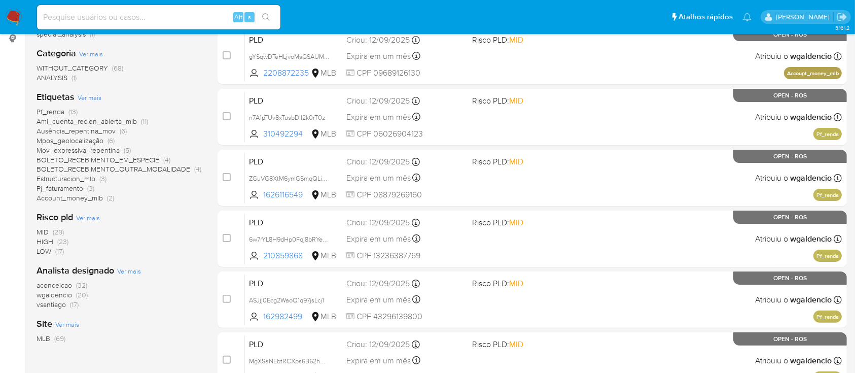
click at [43, 302] on span "vsantiago" at bounding box center [51, 304] width 29 height 10
